Goal: Task Accomplishment & Management: Manage account settings

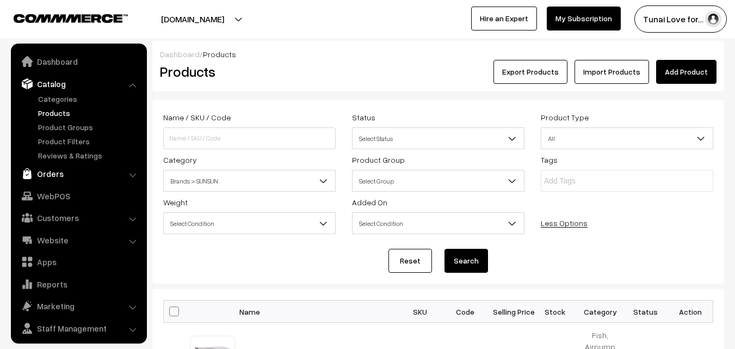
scroll to position [27, 0]
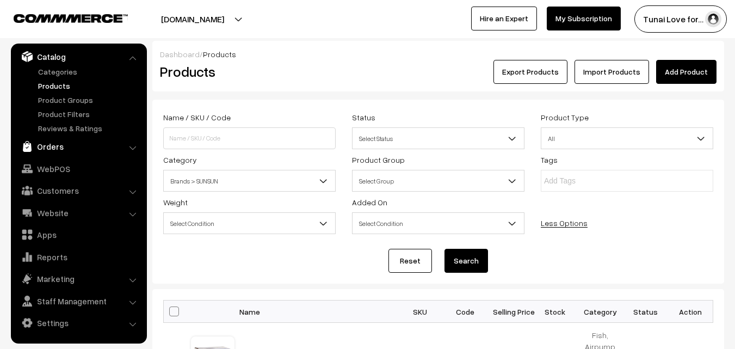
click at [55, 147] on link "Orders" at bounding box center [78, 147] width 129 height 20
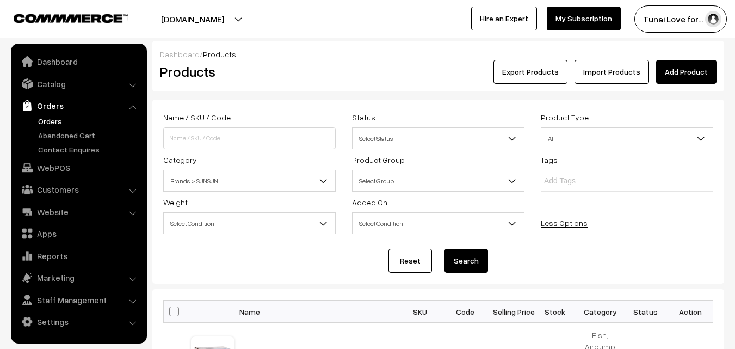
click at [50, 122] on link "Orders" at bounding box center [89, 120] width 108 height 11
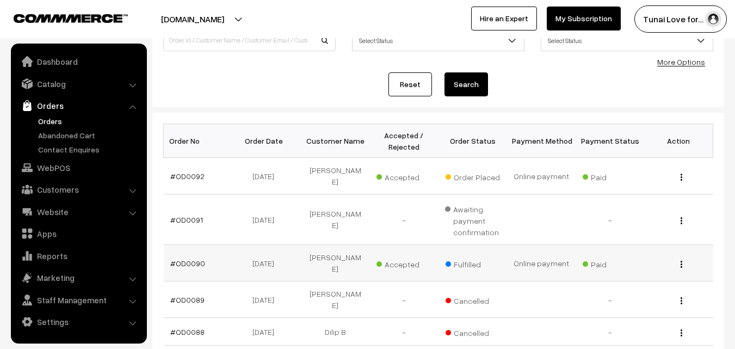
scroll to position [109, 0]
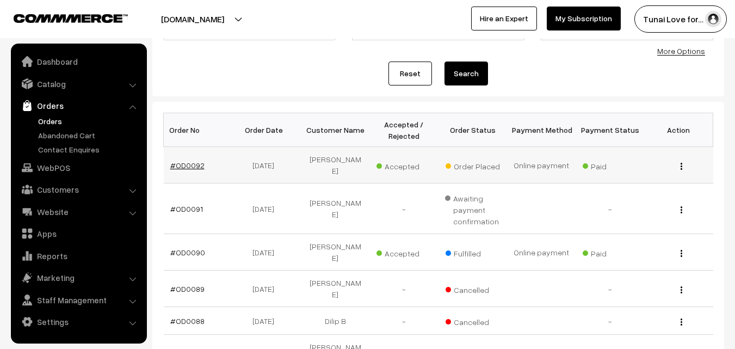
click at [191, 161] on link "#OD0092" at bounding box center [187, 164] width 34 height 9
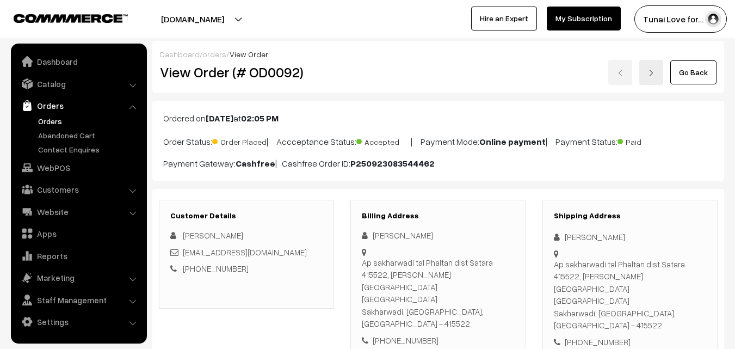
scroll to position [218, 0]
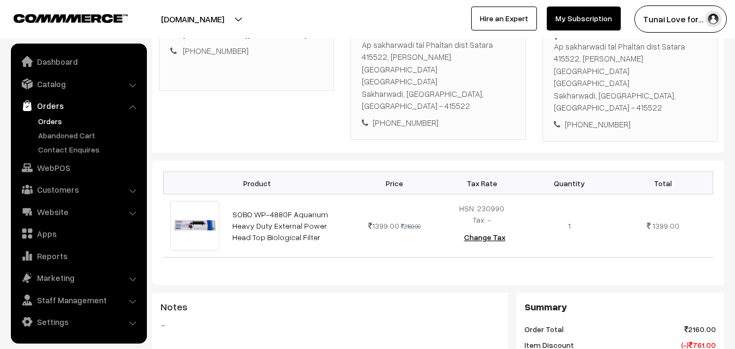
click at [55, 119] on link "Orders" at bounding box center [89, 120] width 108 height 11
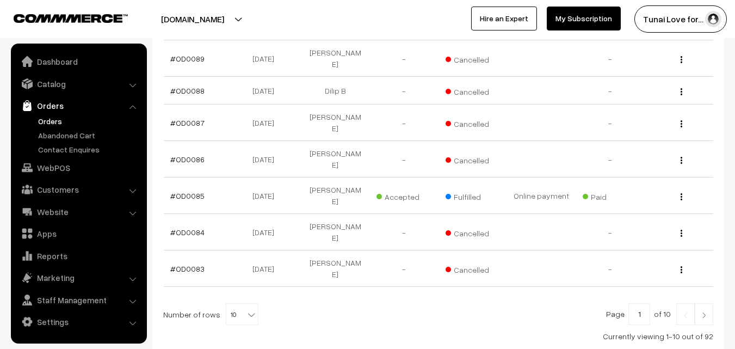
scroll to position [344, 0]
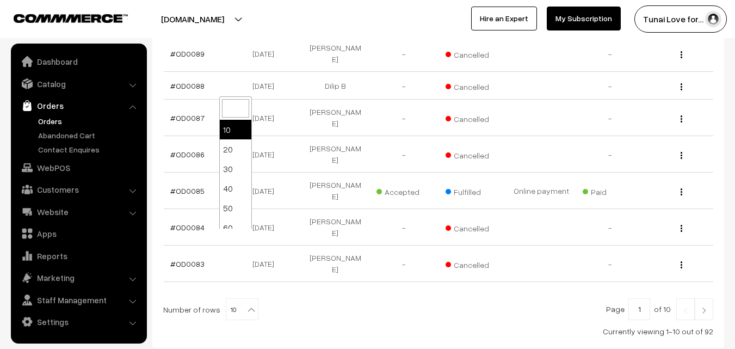
click at [246, 304] on b at bounding box center [251, 309] width 11 height 11
select select "50"
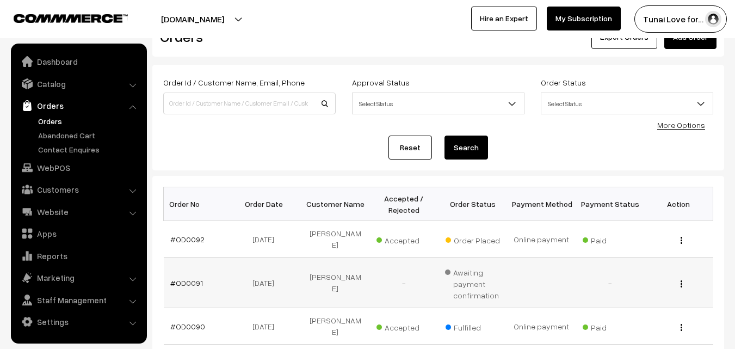
scroll to position [54, 0]
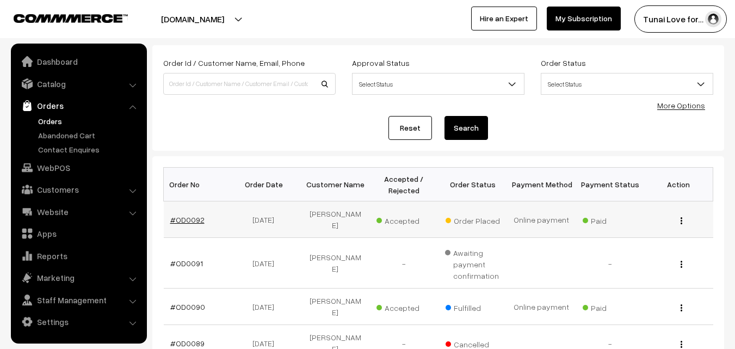
click at [193, 216] on link "#OD0092" at bounding box center [187, 219] width 34 height 9
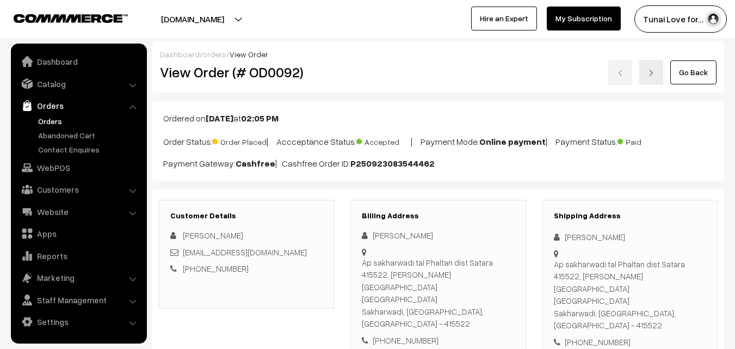
scroll to position [326, 0]
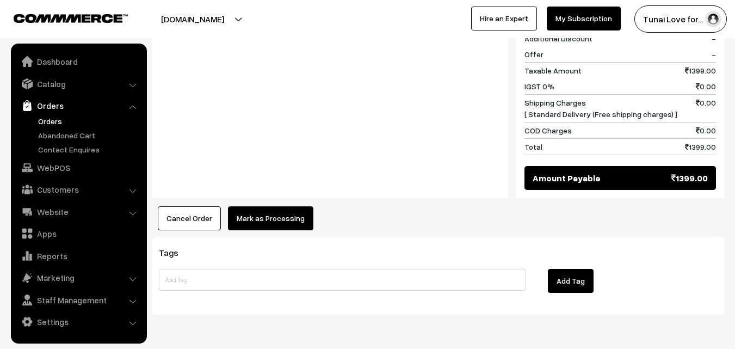
click at [256, 206] on button "Mark as Processing" at bounding box center [270, 218] width 85 height 24
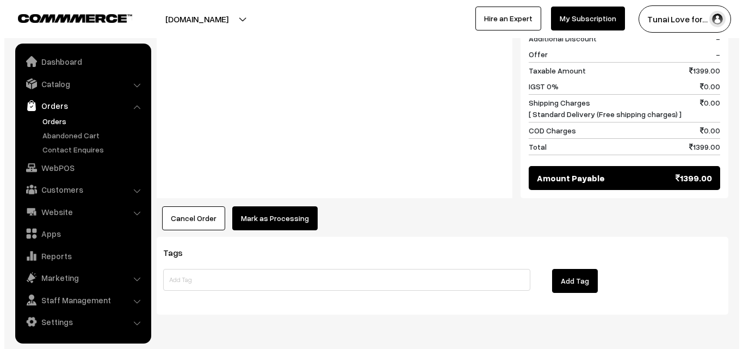
scroll to position [541, 0]
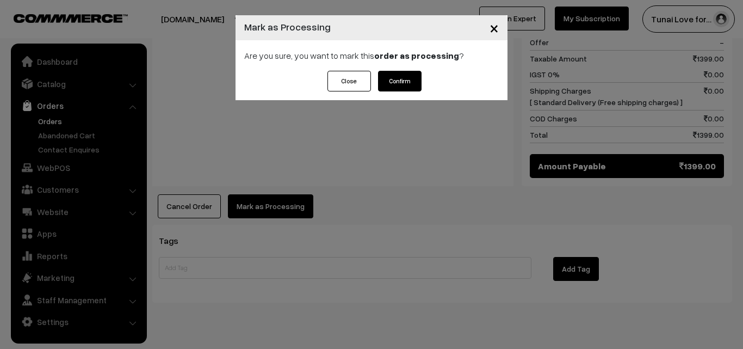
click at [393, 77] on button "Confirm" at bounding box center [400, 81] width 44 height 21
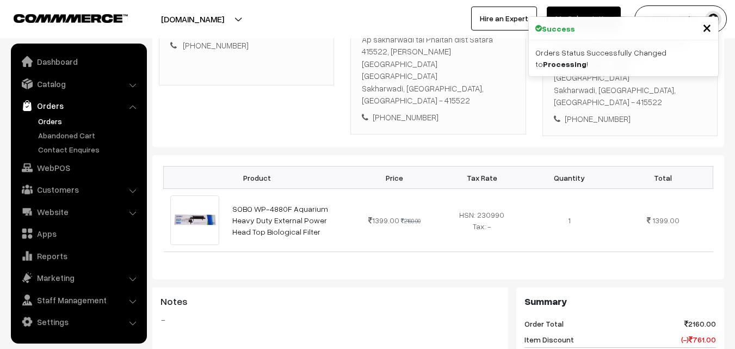
scroll to position [540, 0]
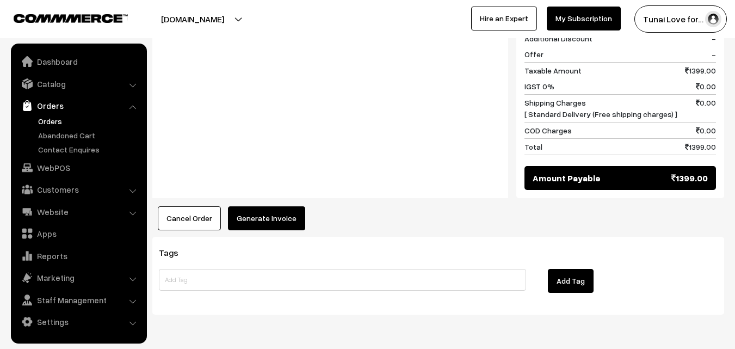
click at [255, 206] on button "Generate Invoice" at bounding box center [266, 218] width 77 height 24
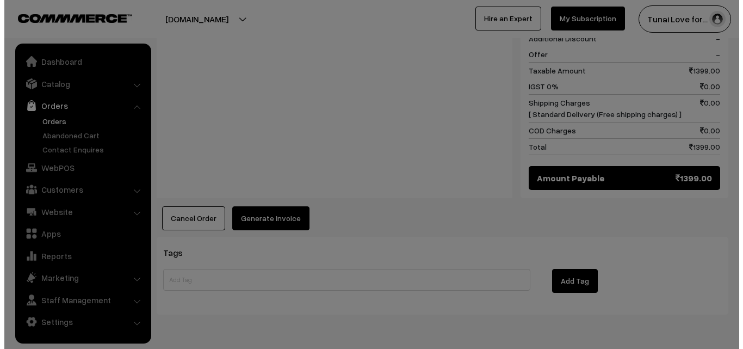
scroll to position [541, 0]
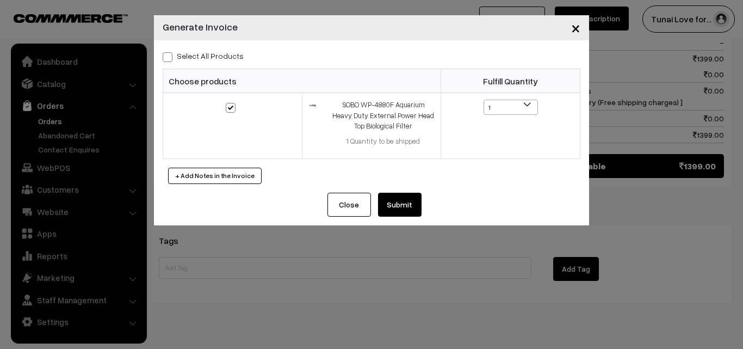
click at [417, 208] on button "Submit" at bounding box center [400, 205] width 44 height 24
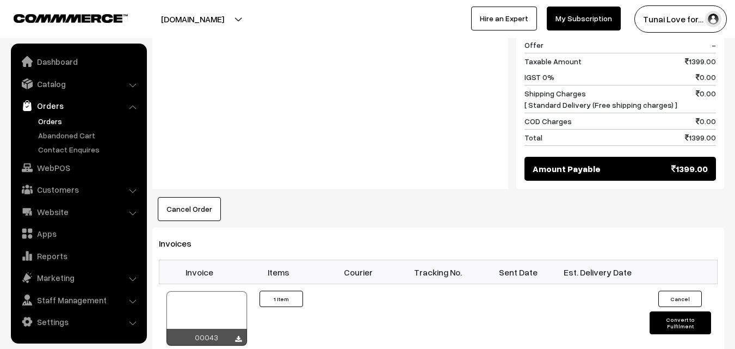
scroll to position [704, 0]
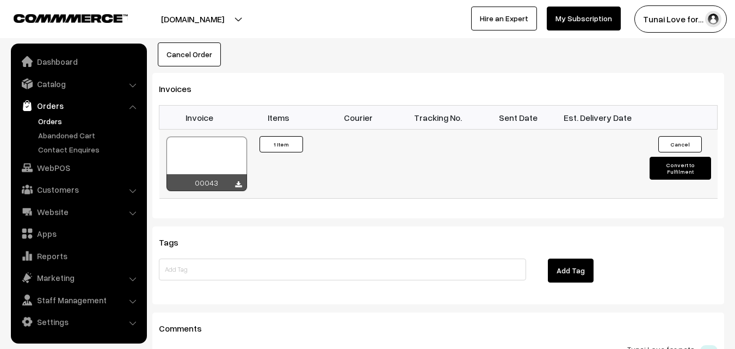
click at [664, 157] on button "Convert to Fulfilment" at bounding box center [680, 168] width 61 height 23
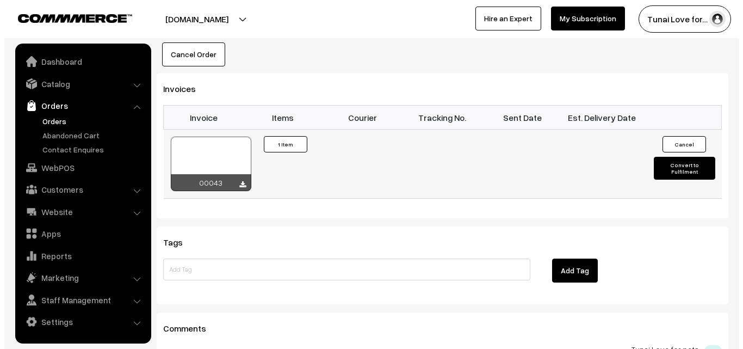
scroll to position [705, 0]
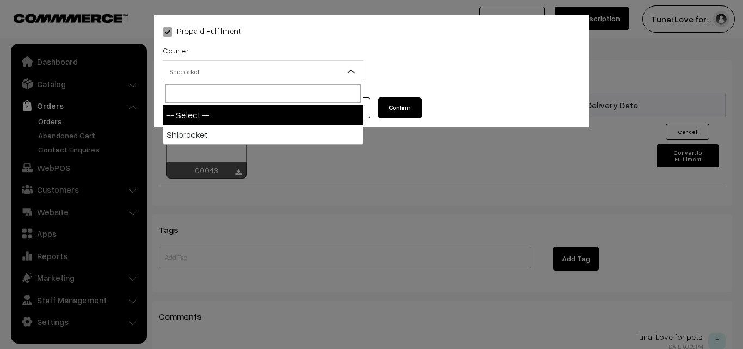
click at [316, 80] on span "Shiprocket" at bounding box center [263, 71] width 200 height 19
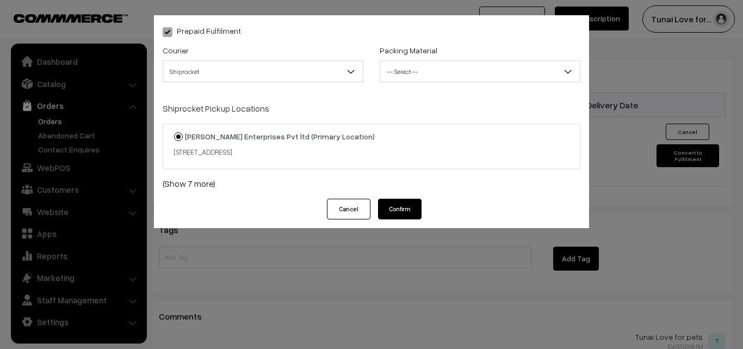
click at [485, 69] on span "-- Select --" at bounding box center [480, 71] width 200 height 19
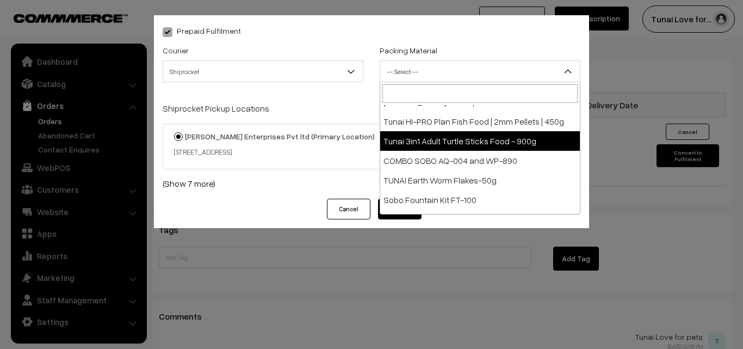
scroll to position [448, 0]
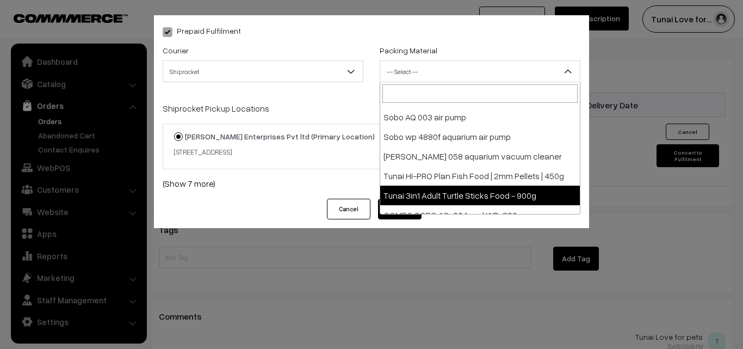
click at [477, 259] on div "Prepaid Fulfilment Courier -- Select -- Shiprocket Shiprocket Packing Material …" at bounding box center [371, 174] width 743 height 349
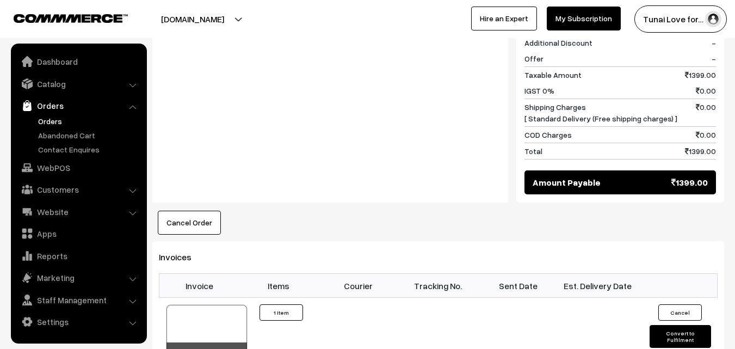
scroll to position [598, 0]
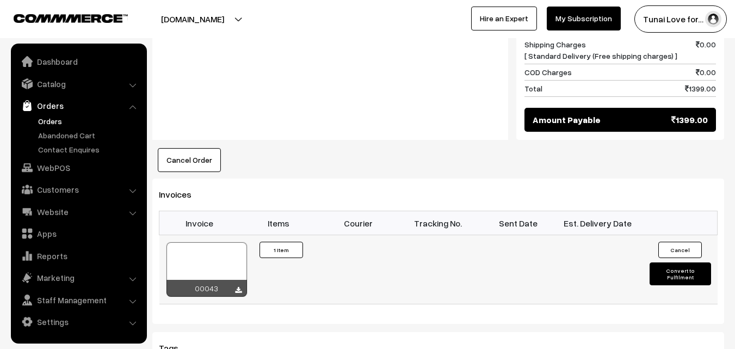
click at [678, 262] on button "Convert to Fulfilment" at bounding box center [680, 273] width 61 height 23
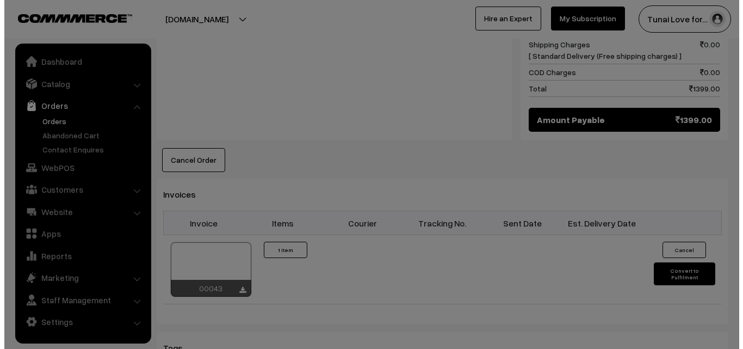
scroll to position [599, 0]
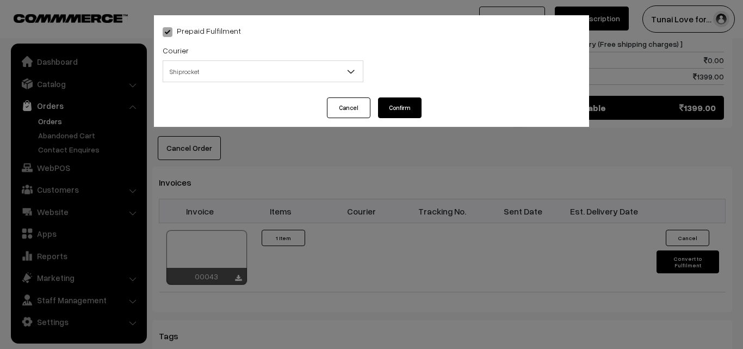
click at [357, 70] on span at bounding box center [355, 74] width 11 height 27
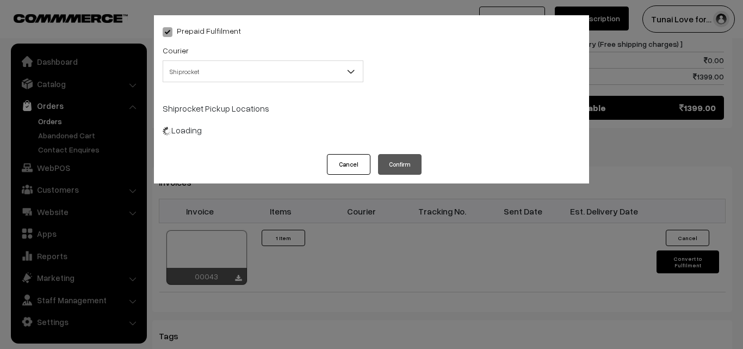
select select "1"
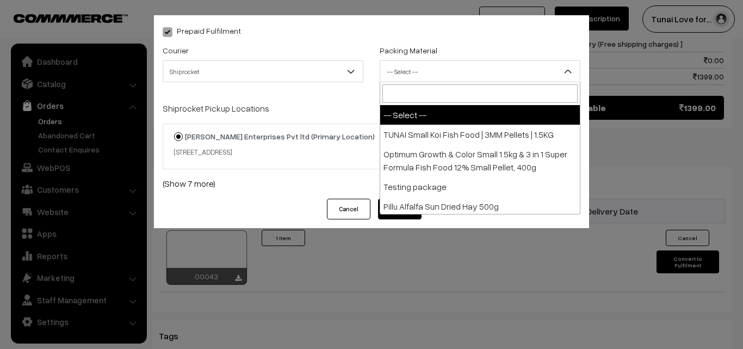
click at [473, 77] on span "-- Select --" at bounding box center [480, 71] width 200 height 19
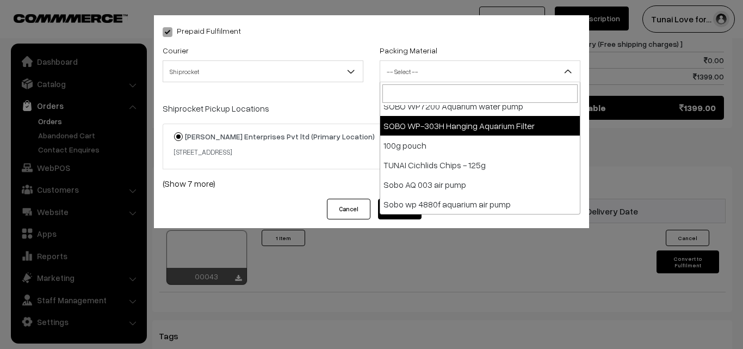
scroll to position [435, 0]
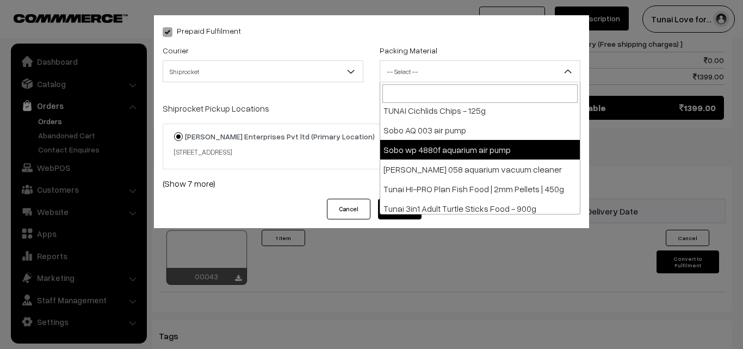
select select "23"
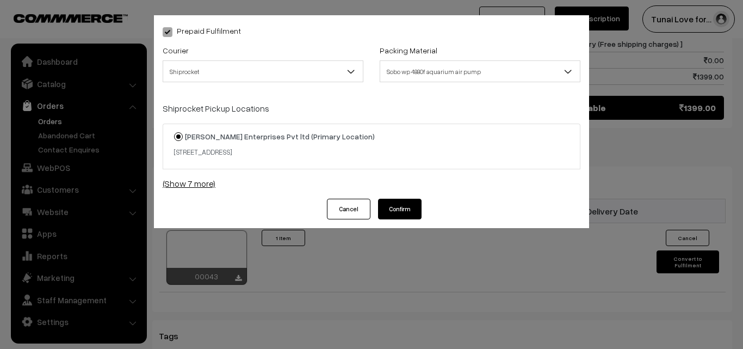
click at [201, 182] on link "(Show 7 more)" at bounding box center [372, 183] width 418 height 13
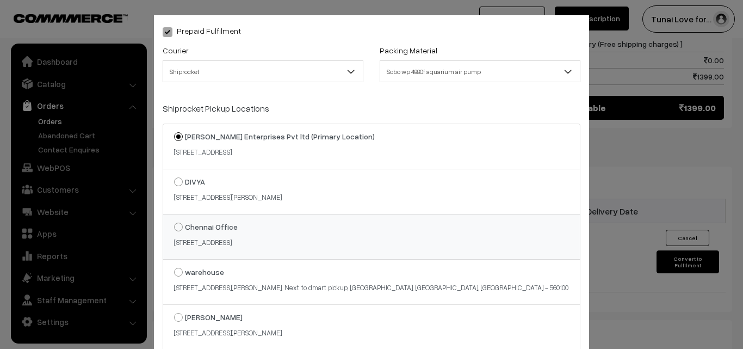
click at [206, 223] on strong "Chennai Office" at bounding box center [211, 226] width 53 height 9
click at [176, 223] on input "Chennai Office 8/119, 2nd Floor, Kavimani St, Mogappair West, Mogappair,, pazha…" at bounding box center [172, 218] width 7 height 7
radio input "true"
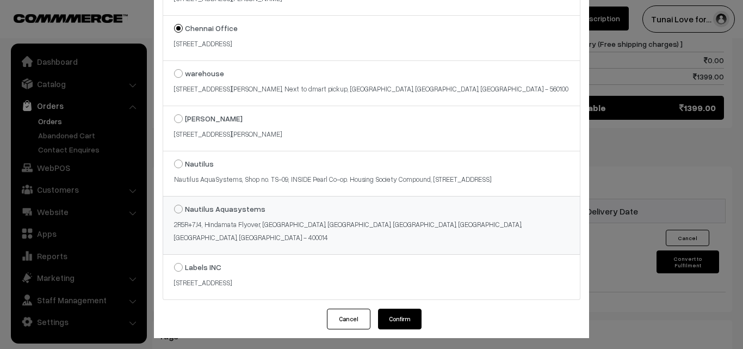
scroll to position [203, 0]
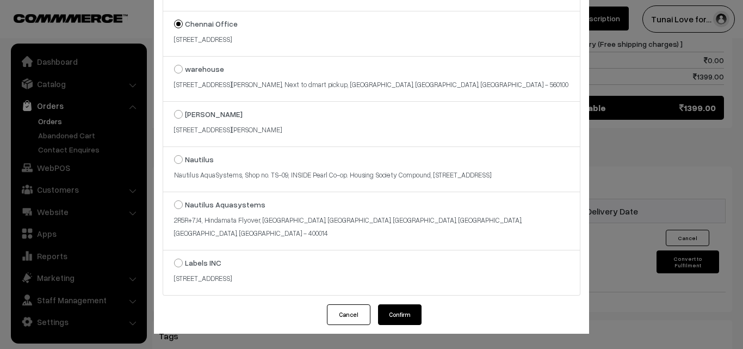
click at [394, 313] on button "Confirm" at bounding box center [400, 314] width 44 height 21
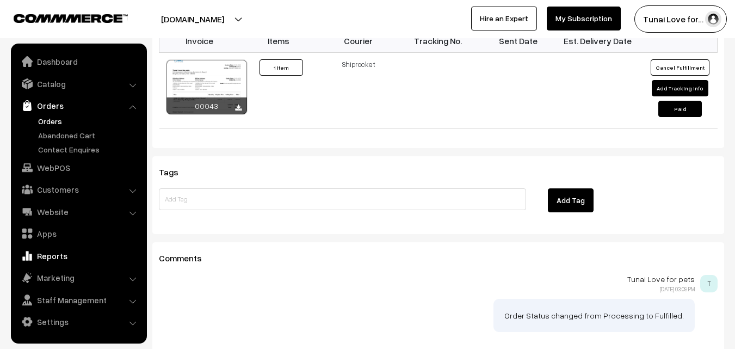
scroll to position [819, 0]
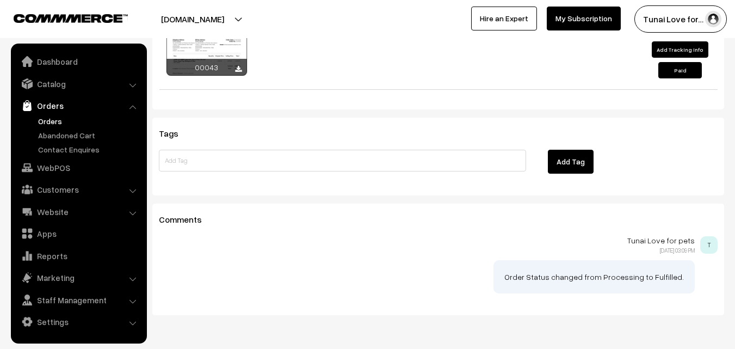
click at [131, 211] on li "Website Website Builder Authors" at bounding box center [79, 212] width 131 height 20
click at [134, 209] on li "Website Website Builder Authors" at bounding box center [79, 212] width 131 height 20
click at [119, 210] on link "Website" at bounding box center [78, 212] width 129 height 20
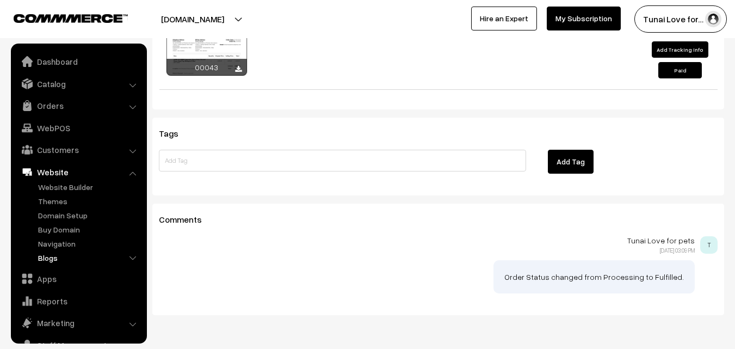
click at [47, 255] on link "Blogs" at bounding box center [89, 257] width 108 height 11
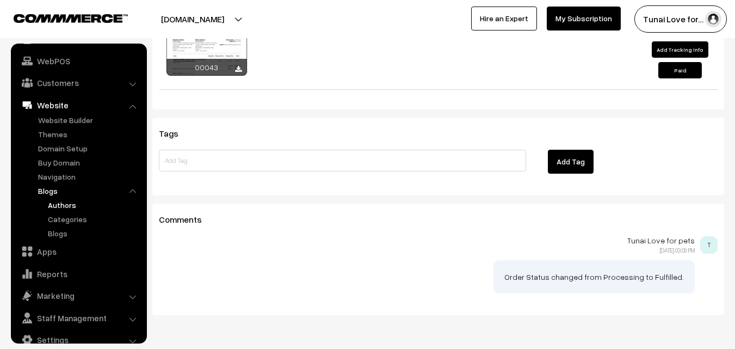
scroll to position [84, 0]
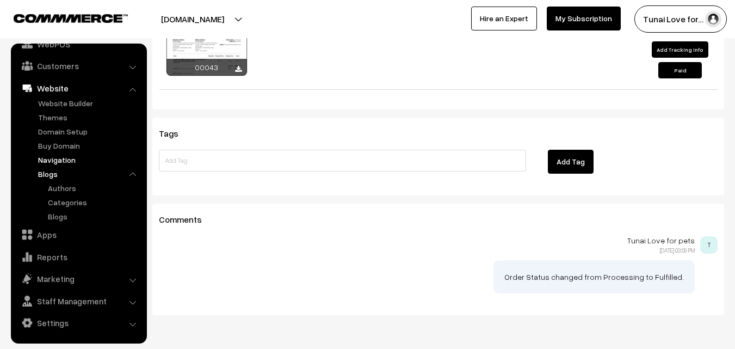
click at [55, 159] on link "Navigation" at bounding box center [89, 159] width 108 height 11
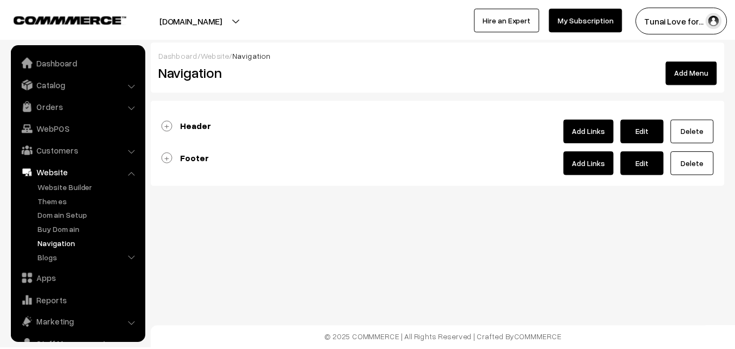
scroll to position [44, 0]
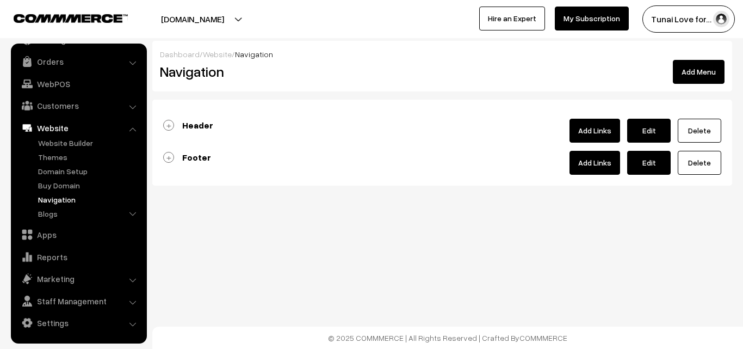
click at [167, 158] on link "Footer" at bounding box center [187, 157] width 48 height 11
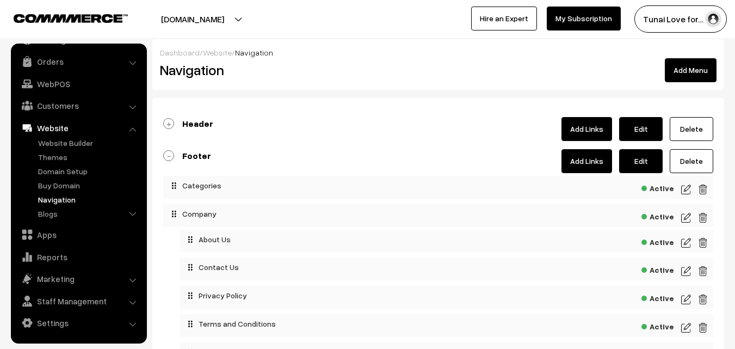
scroll to position [0, 0]
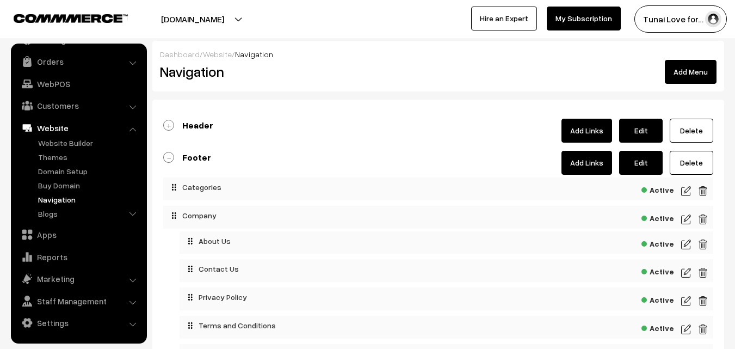
click at [590, 163] on link "Add Links" at bounding box center [586, 163] width 51 height 24
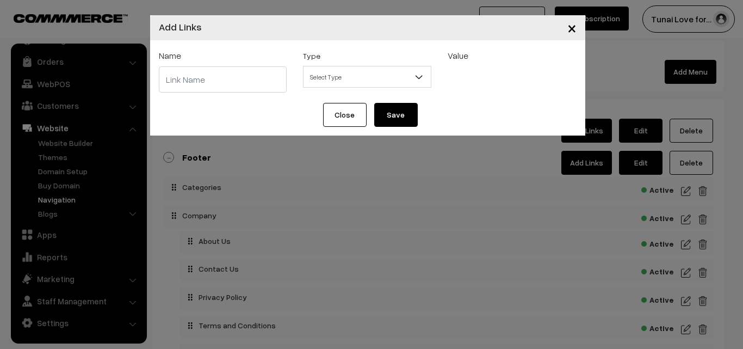
click at [243, 78] on input "text" at bounding box center [223, 79] width 128 height 26
click at [62, 215] on div "× Add Links Name Type Select Type Label Home Page Categories Products Cart Abou…" at bounding box center [371, 174] width 743 height 349
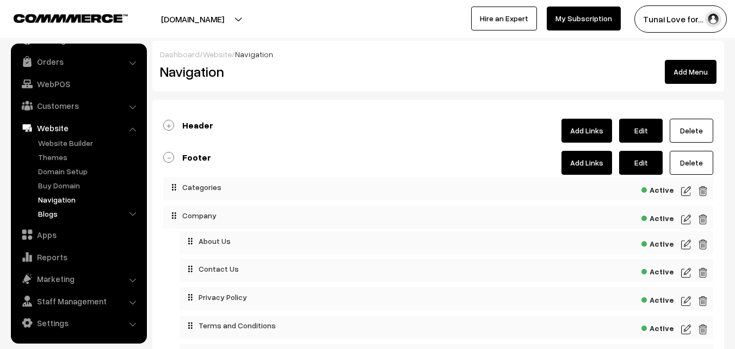
click at [126, 213] on link "Blogs" at bounding box center [89, 213] width 108 height 11
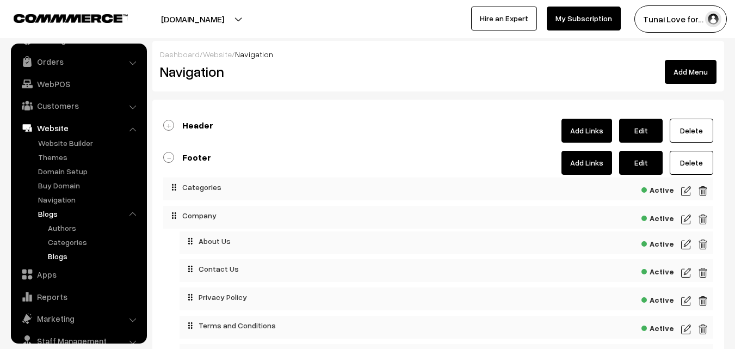
click at [60, 254] on link "Blogs" at bounding box center [94, 255] width 98 height 11
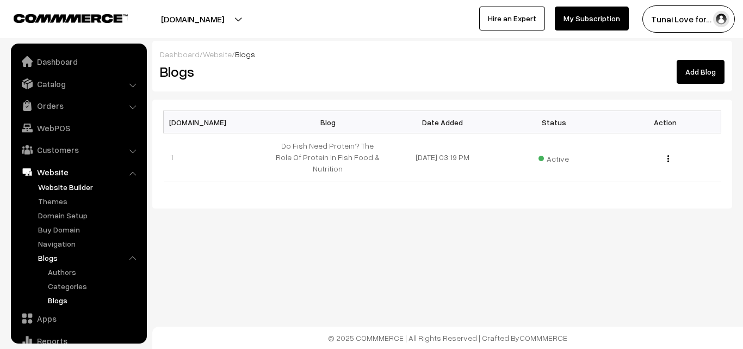
click at [73, 189] on link "Website Builder" at bounding box center [89, 186] width 108 height 11
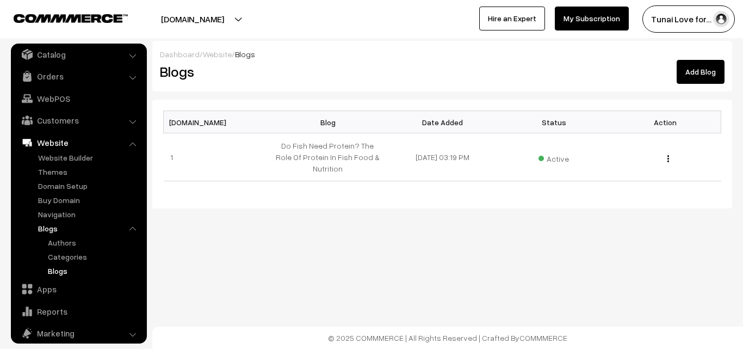
scroll to position [84, 0]
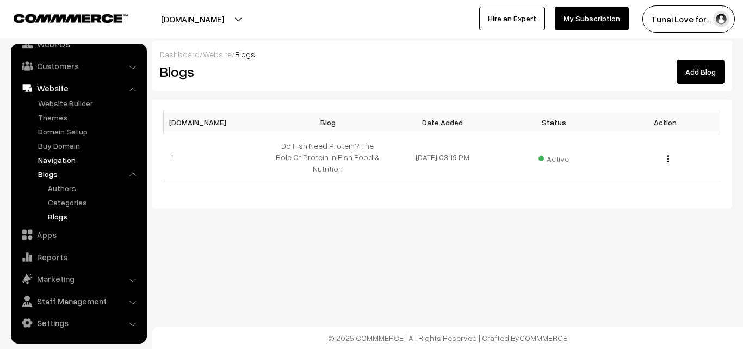
click at [71, 157] on link "Navigation" at bounding box center [89, 159] width 108 height 11
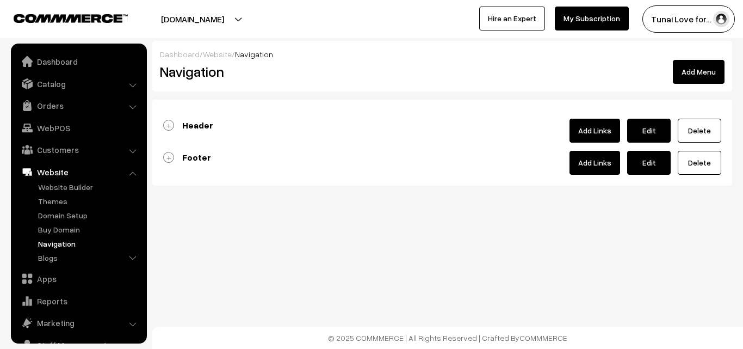
scroll to position [44, 0]
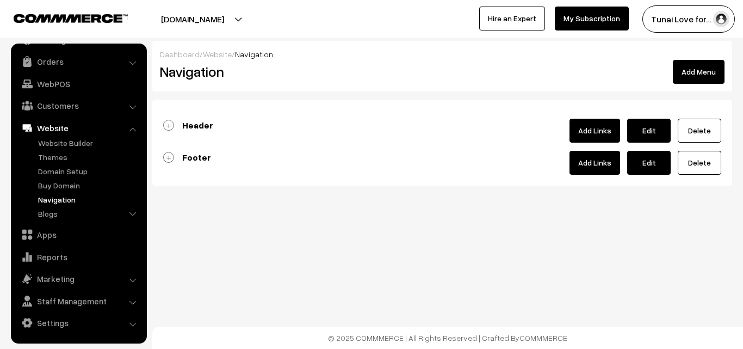
click at [191, 157] on b "Footer" at bounding box center [196, 157] width 29 height 11
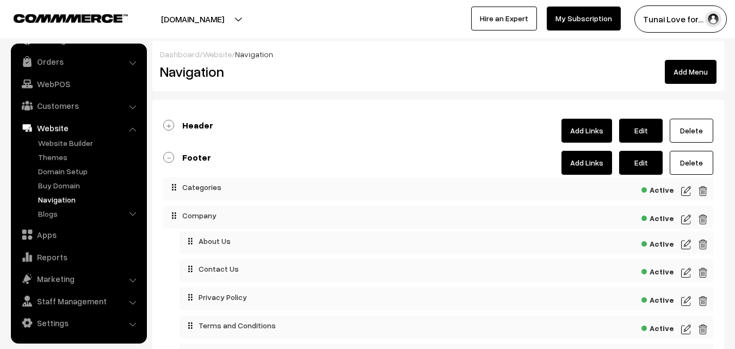
click at [591, 159] on link "Add Links" at bounding box center [586, 163] width 51 height 24
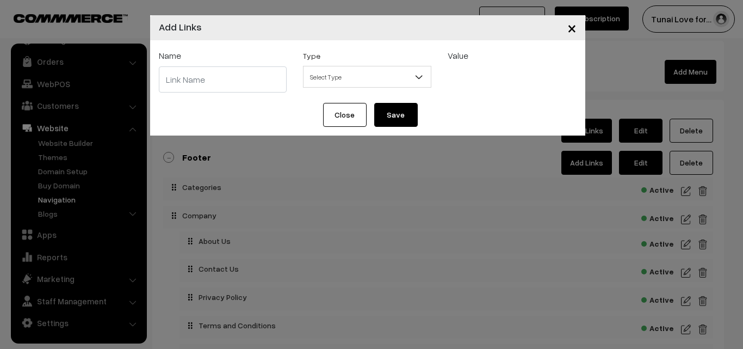
click at [223, 86] on input "text" at bounding box center [223, 79] width 128 height 26
type input "Blogs"
click at [351, 76] on span "Select Type" at bounding box center [367, 76] width 127 height 19
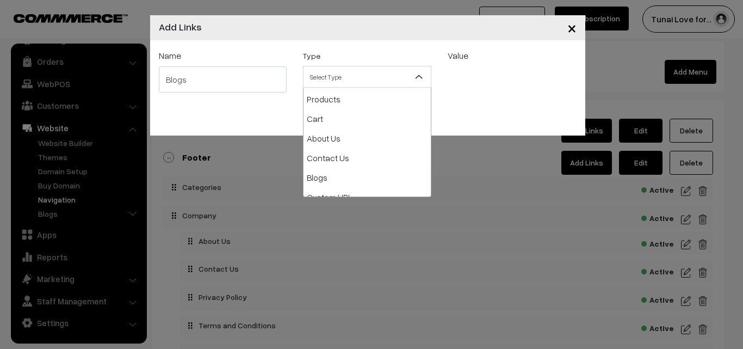
scroll to position [109, 0]
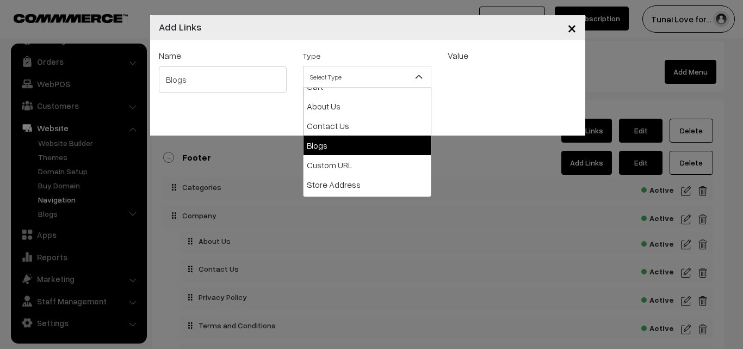
select select "blog"
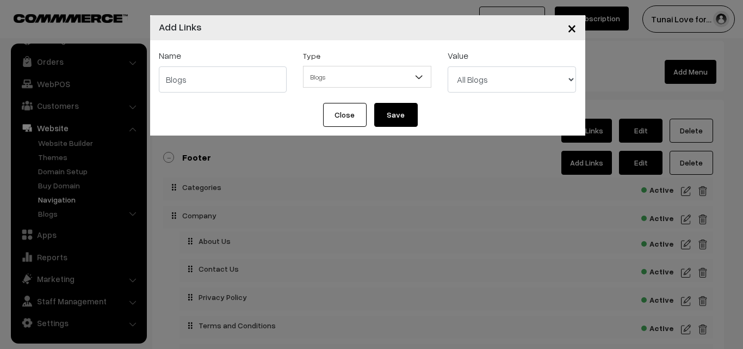
click at [564, 82] on select "All Blogs Do Fish Need Protein? The Role of Protein in Fish Food & Nutrition" at bounding box center [512, 79] width 128 height 26
click at [435, 121] on div "Close Save" at bounding box center [367, 119] width 435 height 33
click at [402, 115] on button "Save" at bounding box center [396, 115] width 44 height 24
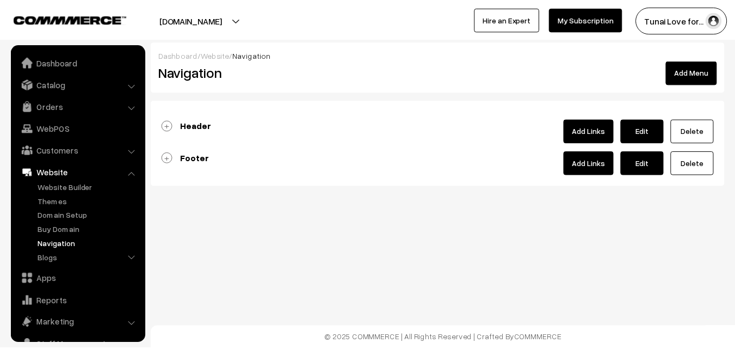
scroll to position [44, 0]
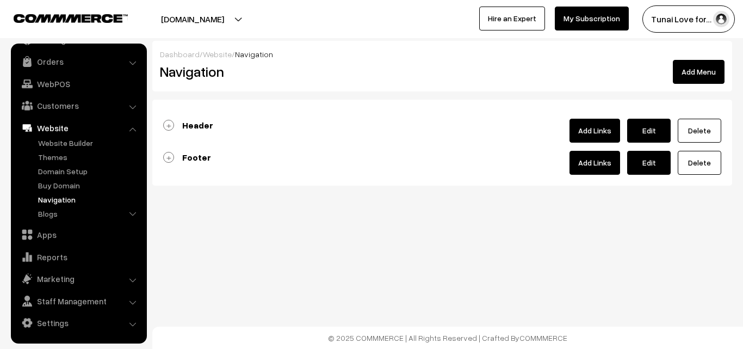
click at [171, 156] on link "Footer" at bounding box center [187, 157] width 48 height 11
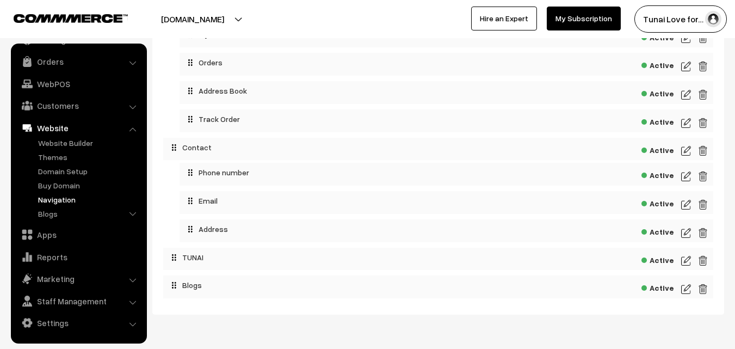
scroll to position [435, 0]
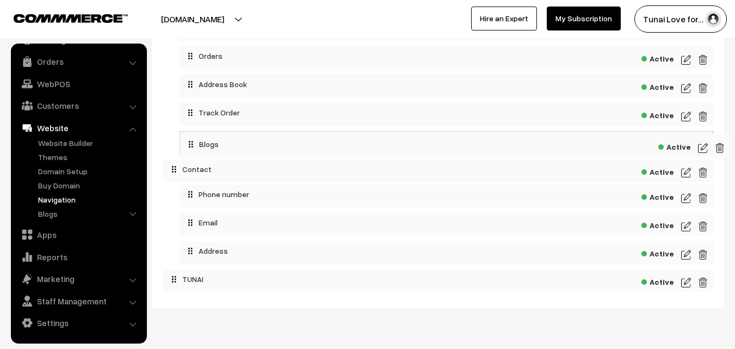
drag, startPoint x: 236, startPoint y: 278, endPoint x: 252, endPoint y: 141, distance: 138.1
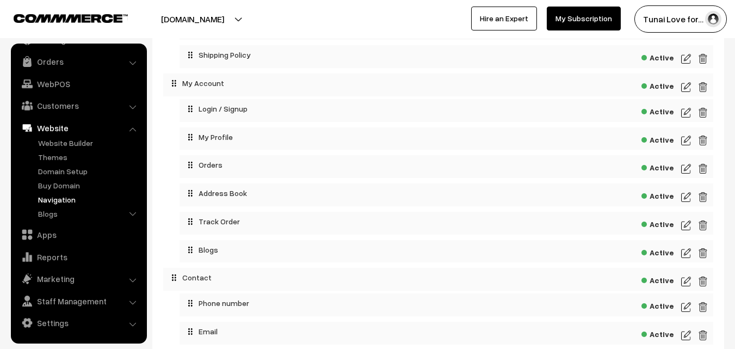
scroll to position [272, 0]
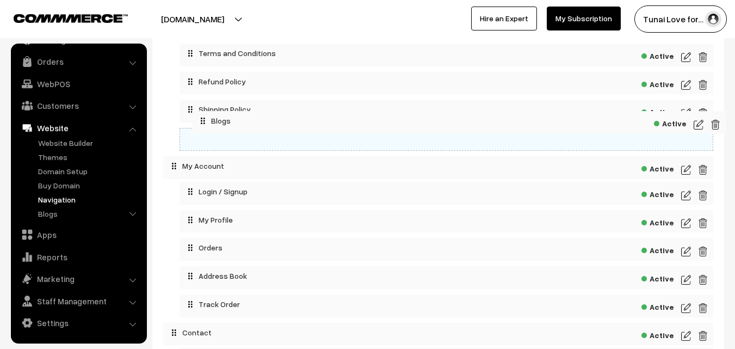
drag, startPoint x: 224, startPoint y: 304, endPoint x: 237, endPoint y: 118, distance: 185.9
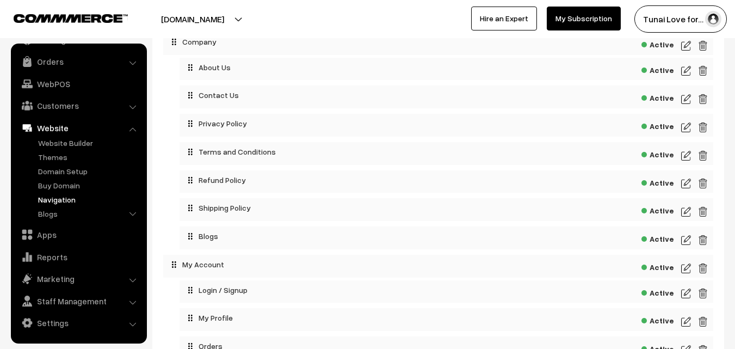
scroll to position [163, 0]
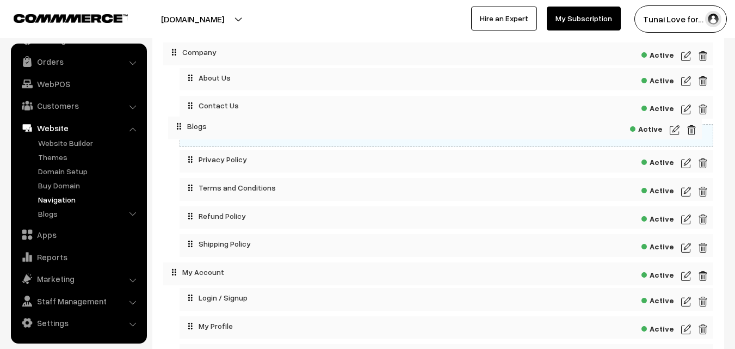
drag, startPoint x: 256, startPoint y: 248, endPoint x: 244, endPoint y: 125, distance: 123.5
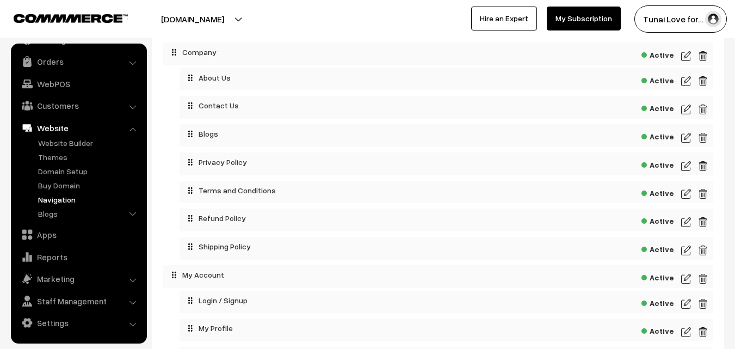
scroll to position [109, 0]
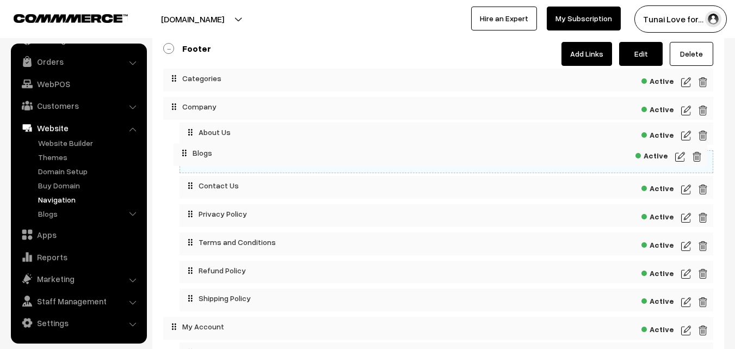
drag, startPoint x: 230, startPoint y: 187, endPoint x: 224, endPoint y: 149, distance: 38.5
